Goal: Find specific page/section: Find specific page/section

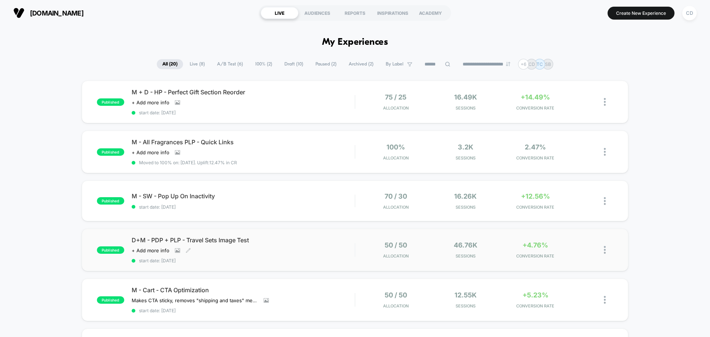
click at [238, 240] on span "D+M - PDP + PLP - Travel Sets Image Test" at bounding box center [243, 239] width 223 height 7
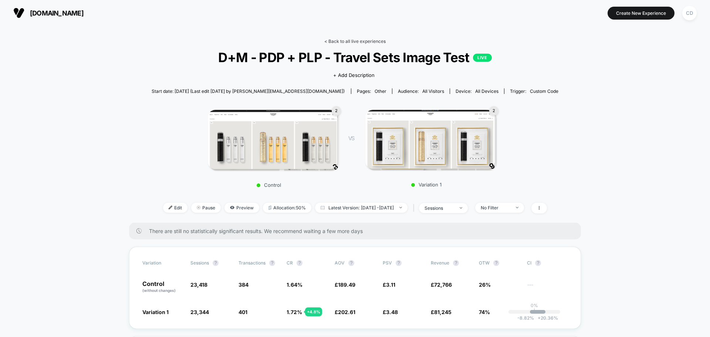
click at [353, 39] on link "< Back to all live experiences" at bounding box center [354, 41] width 61 height 6
